Goal: Find specific page/section: Find specific page/section

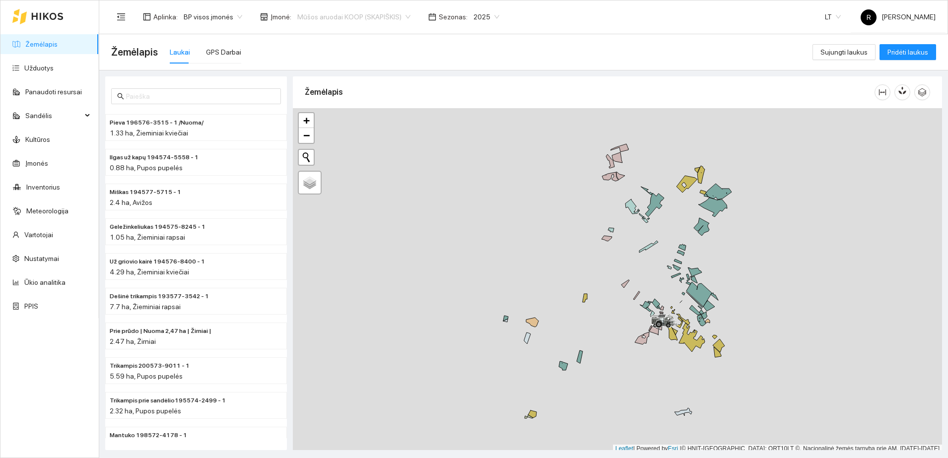
click at [401, 17] on span "Mūšos aruodai KOOP (SKAPIŠKIS)" at bounding box center [353, 16] width 113 height 15
click at [300, 35] on div "Visos" at bounding box center [348, 36] width 112 height 11
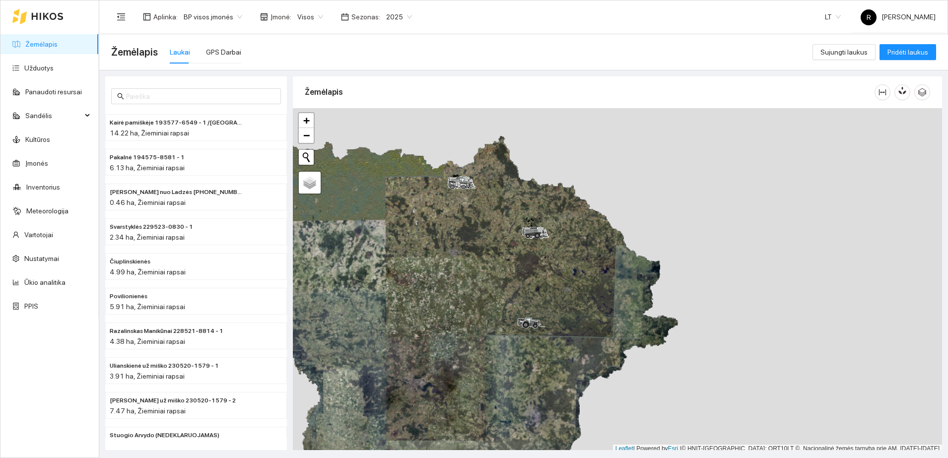
scroll to position [3, 0]
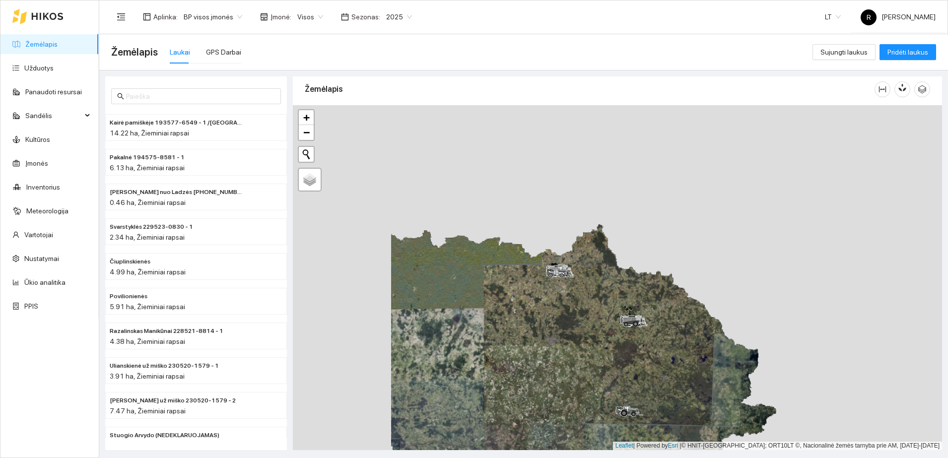
drag, startPoint x: 438, startPoint y: 198, endPoint x: 580, endPoint y: 310, distance: 180.9
click at [580, 310] on div at bounding box center [617, 277] width 649 height 345
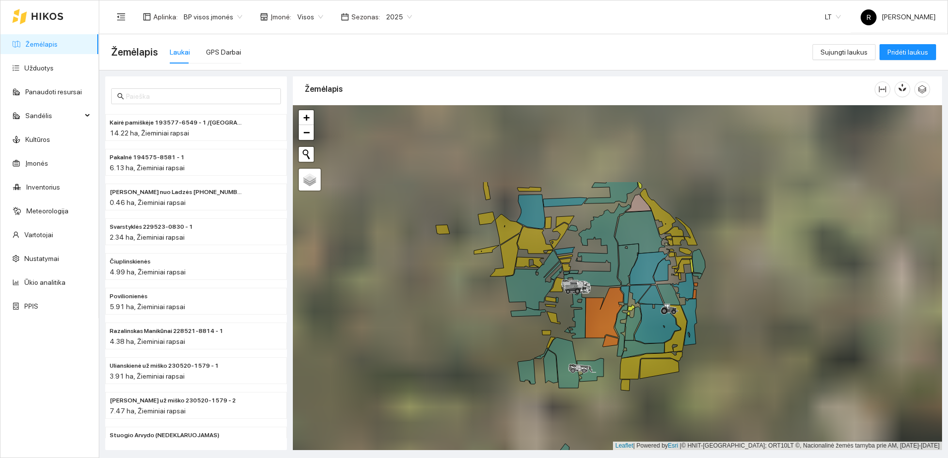
drag, startPoint x: 595, startPoint y: 212, endPoint x: 520, endPoint y: 311, distance: 124.0
click at [520, 316] on div at bounding box center [617, 277] width 649 height 345
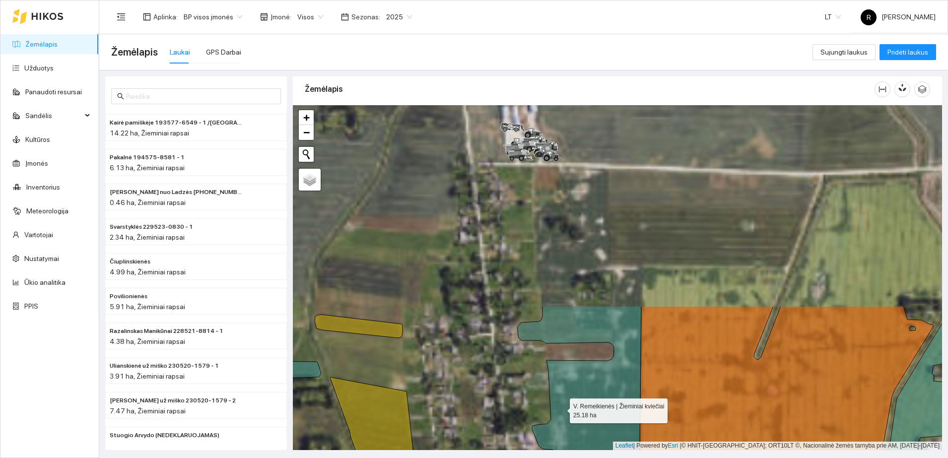
drag, startPoint x: 583, startPoint y: 171, endPoint x: 565, endPoint y: 389, distance: 219.1
click at [561, 407] on icon at bounding box center [575, 447] width 133 height 282
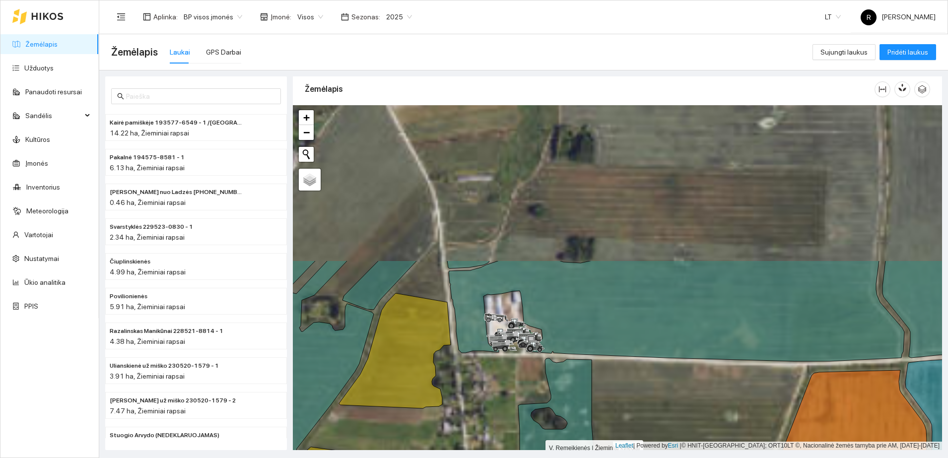
drag, startPoint x: 553, startPoint y: 259, endPoint x: 537, endPoint y: 450, distance: 191.8
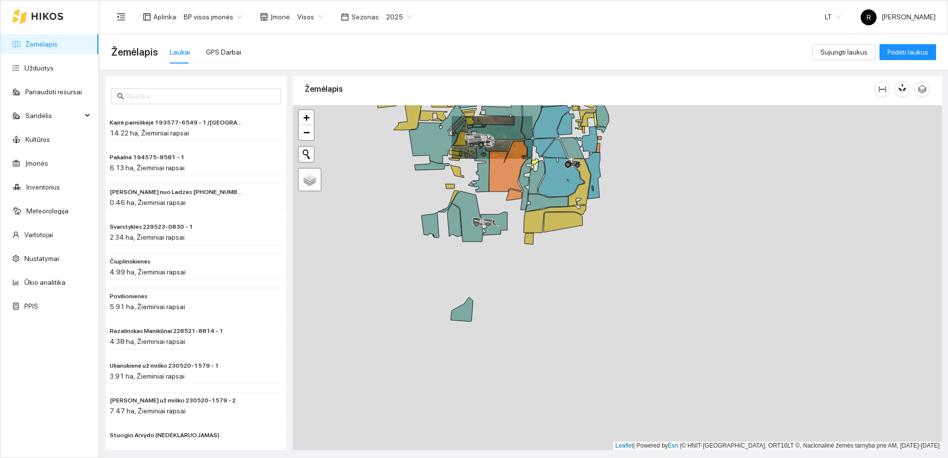
drag, startPoint x: 595, startPoint y: 367, endPoint x: 585, endPoint y: 112, distance: 255.3
click at [585, 113] on div at bounding box center [617, 277] width 649 height 345
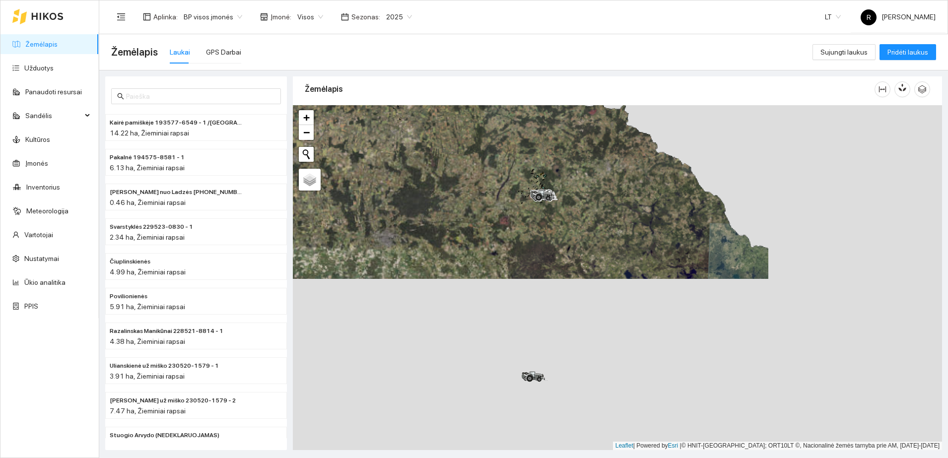
drag, startPoint x: 559, startPoint y: 273, endPoint x: 424, endPoint y: 142, distance: 188.1
click at [424, 142] on div at bounding box center [617, 277] width 649 height 345
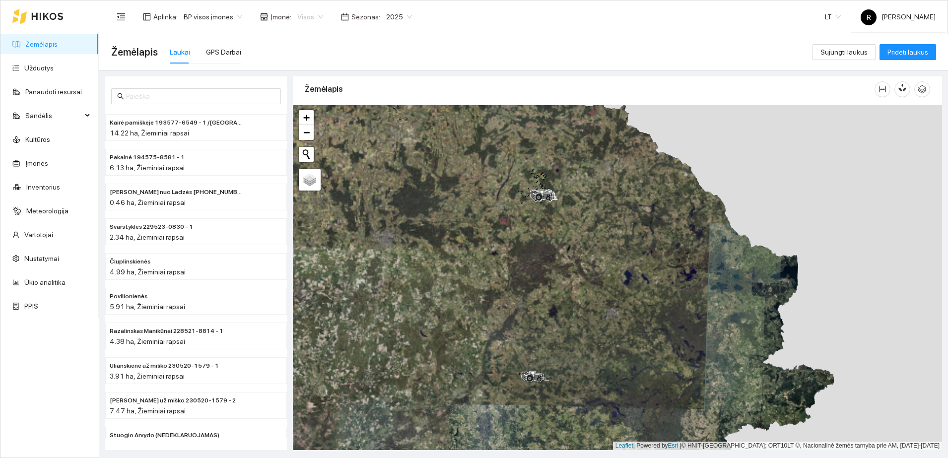
click at [313, 14] on span "Visos" at bounding box center [310, 16] width 26 height 15
click at [330, 69] on div "Mūšos aruodai KOOP (SKAPIŠKIS)" at bounding box center [344, 68] width 104 height 11
